Goal: Information Seeking & Learning: Learn about a topic

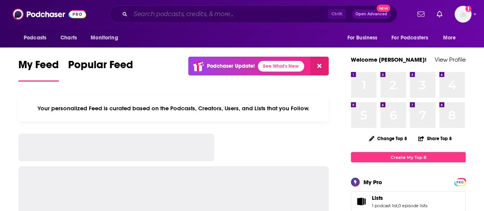
click at [265, 15] on input "Search podcasts, credits, & more..." at bounding box center [228, 14] width 197 height 12
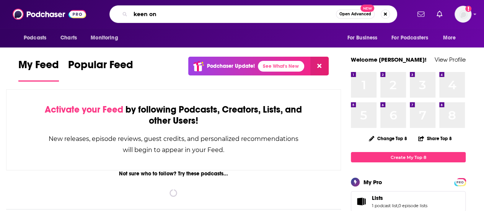
type input "keen on"
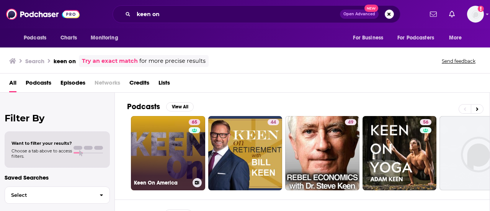
click at [166, 157] on link "65 Keen On America" at bounding box center [168, 153] width 74 height 74
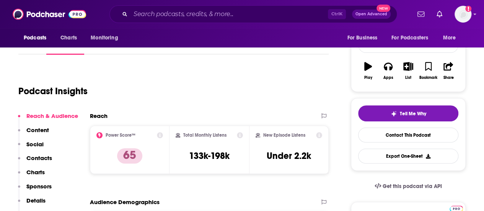
scroll to position [109, 0]
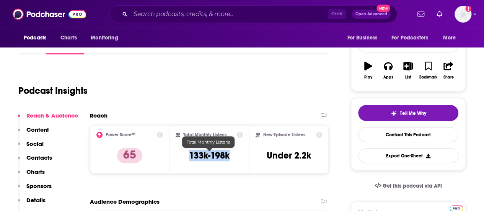
drag, startPoint x: 190, startPoint y: 156, endPoint x: 237, endPoint y: 156, distance: 47.0
click at [237, 156] on div "Total Monthly Listens 133k-198k" at bounding box center [209, 149] width 67 height 35
copy h3 "133k-198k"
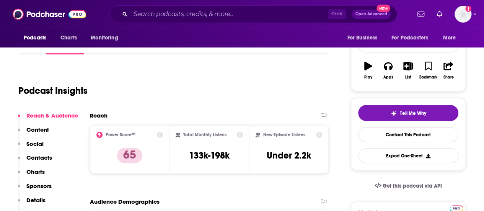
click at [214, 104] on div "Podcast Insights" at bounding box center [170, 86] width 304 height 39
click at [322, 67] on div "Podcast Insights" at bounding box center [173, 89] width 310 height 45
click at [222, 14] on input "Search podcasts, credits, & more..." at bounding box center [228, 14] width 197 height 12
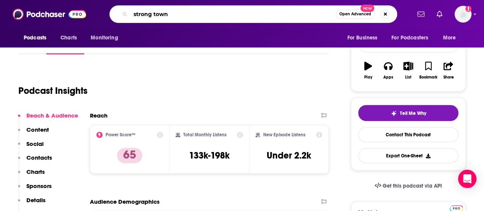
type input "strong towns"
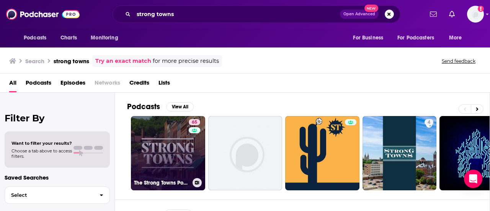
click at [175, 155] on link "65 The Strong Towns Podcast" at bounding box center [168, 153] width 74 height 74
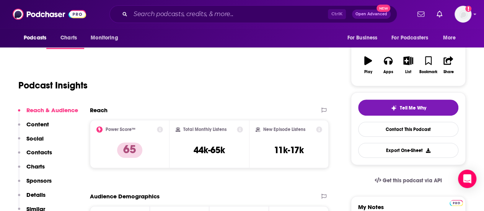
scroll to position [129, 0]
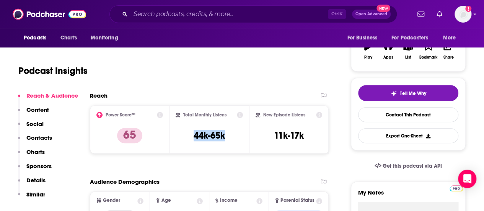
drag, startPoint x: 194, startPoint y: 130, endPoint x: 232, endPoint y: 132, distance: 38.3
click at [232, 132] on div "Total Monthly Listens 44k-65k" at bounding box center [209, 129] width 67 height 35
copy h3 "44k-65k"
click at [238, 91] on div "Podcast Insights" at bounding box center [173, 69] width 310 height 45
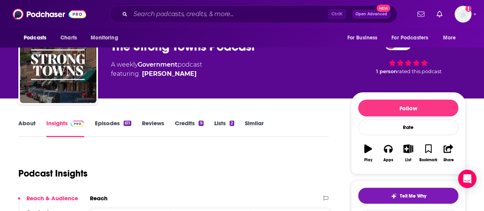
scroll to position [24, 0]
